Goal: Check status: Check status

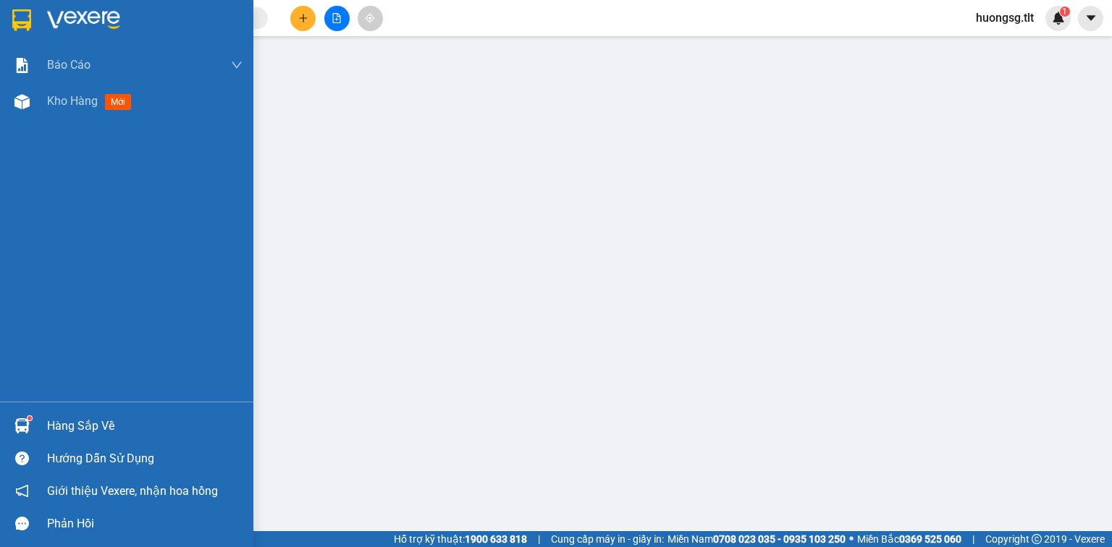
click at [48, 414] on div "Hàng sắp về" at bounding box center [126, 426] width 253 height 33
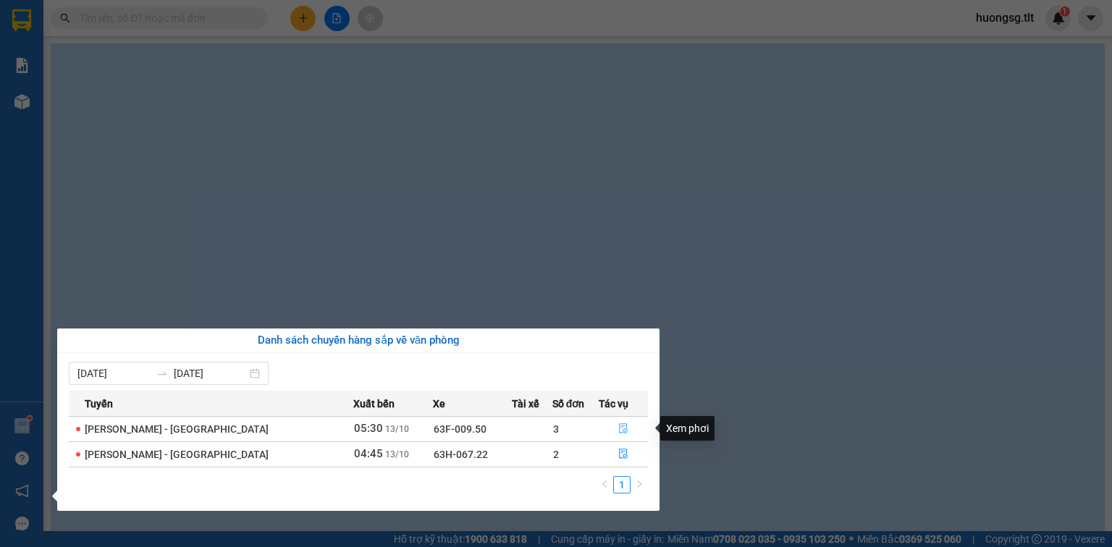
click at [618, 420] on button "button" at bounding box center [623, 429] width 48 height 23
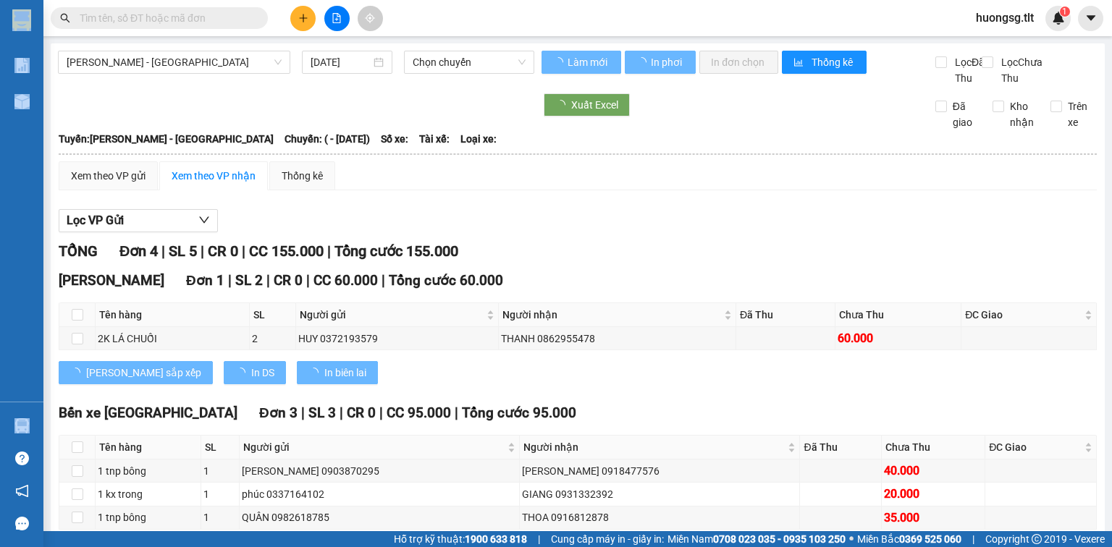
type input "[DATE]"
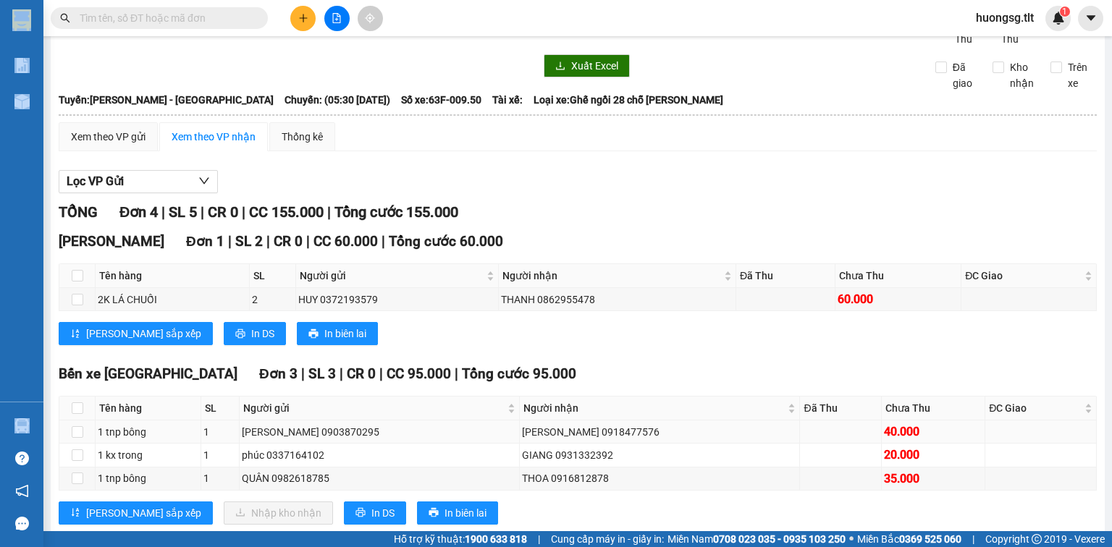
scroll to position [87, 0]
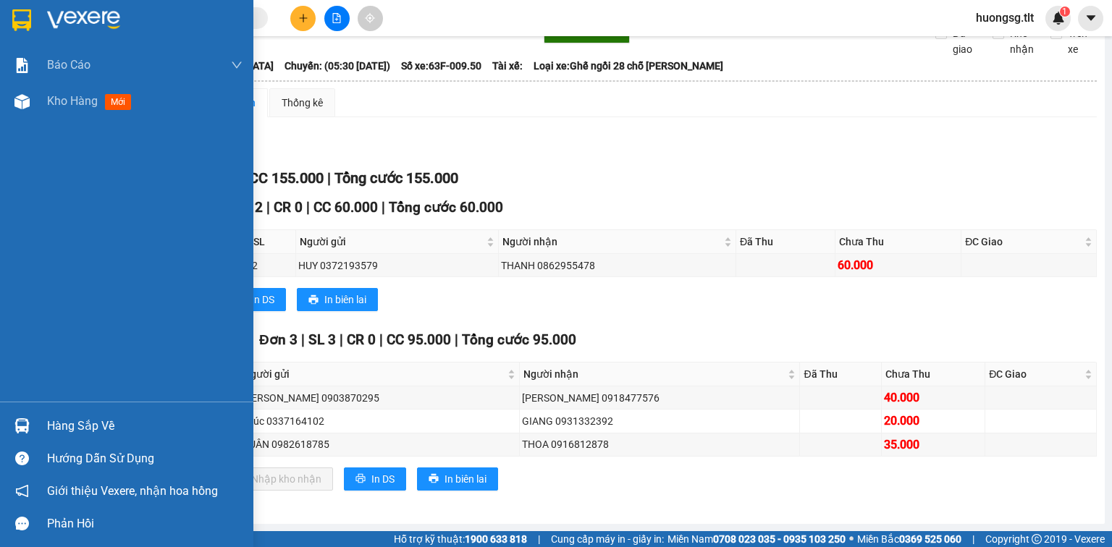
click at [27, 416] on div at bounding box center [21, 425] width 25 height 25
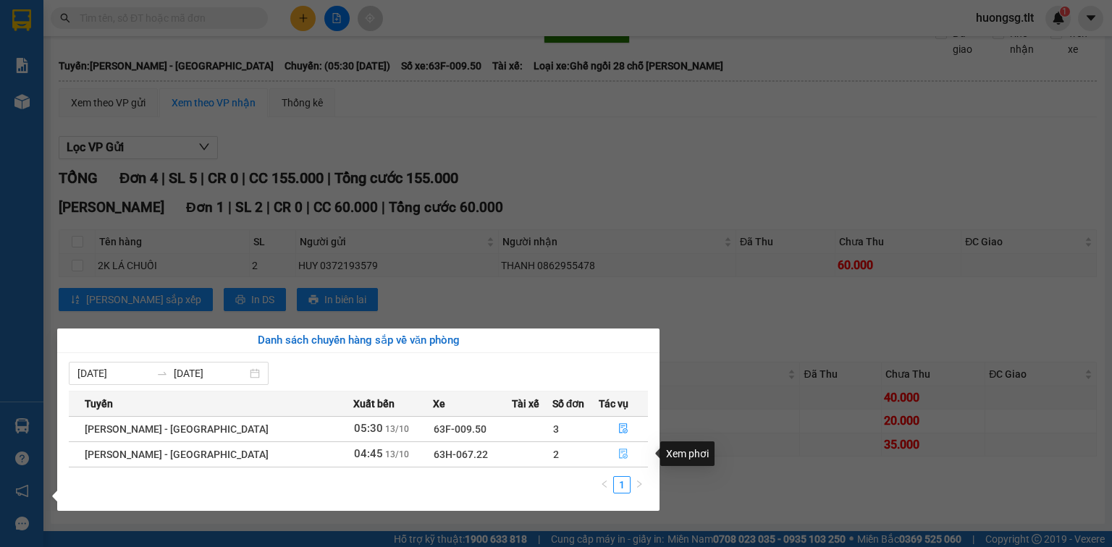
click at [611, 452] on button "button" at bounding box center [623, 454] width 48 height 23
